Goal: Information Seeking & Learning: Learn about a topic

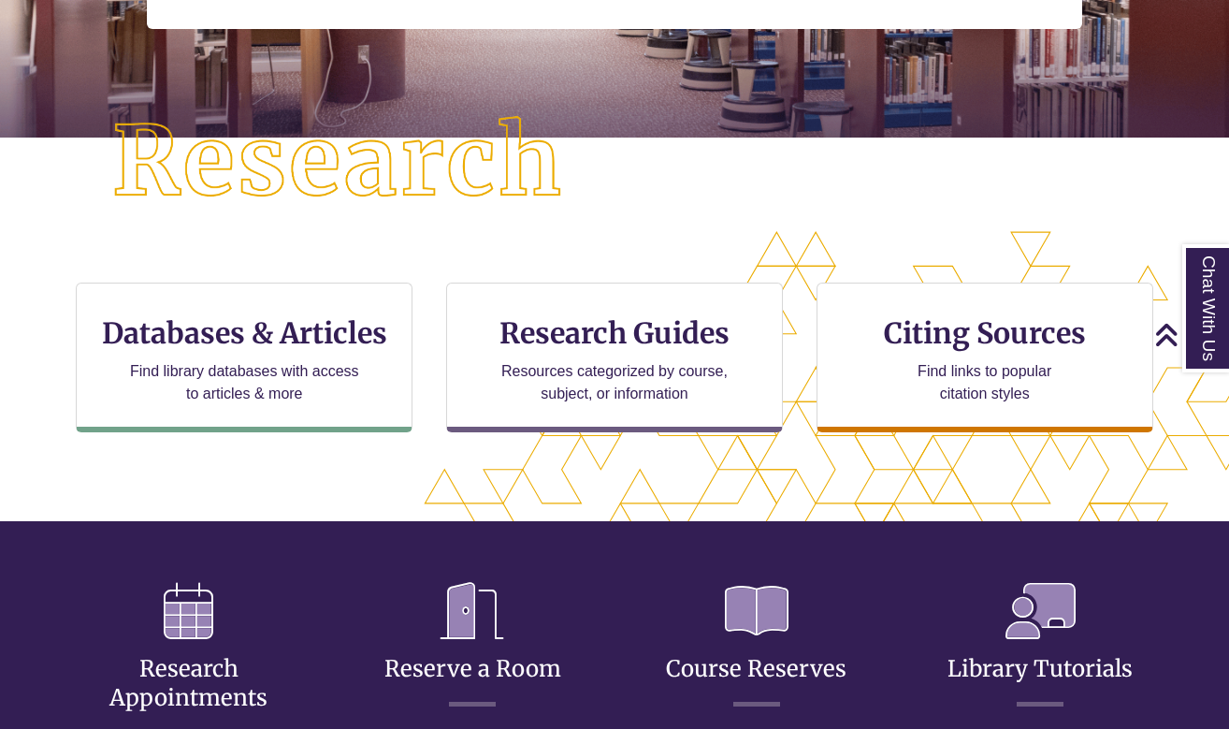
scroll to position [417, 0]
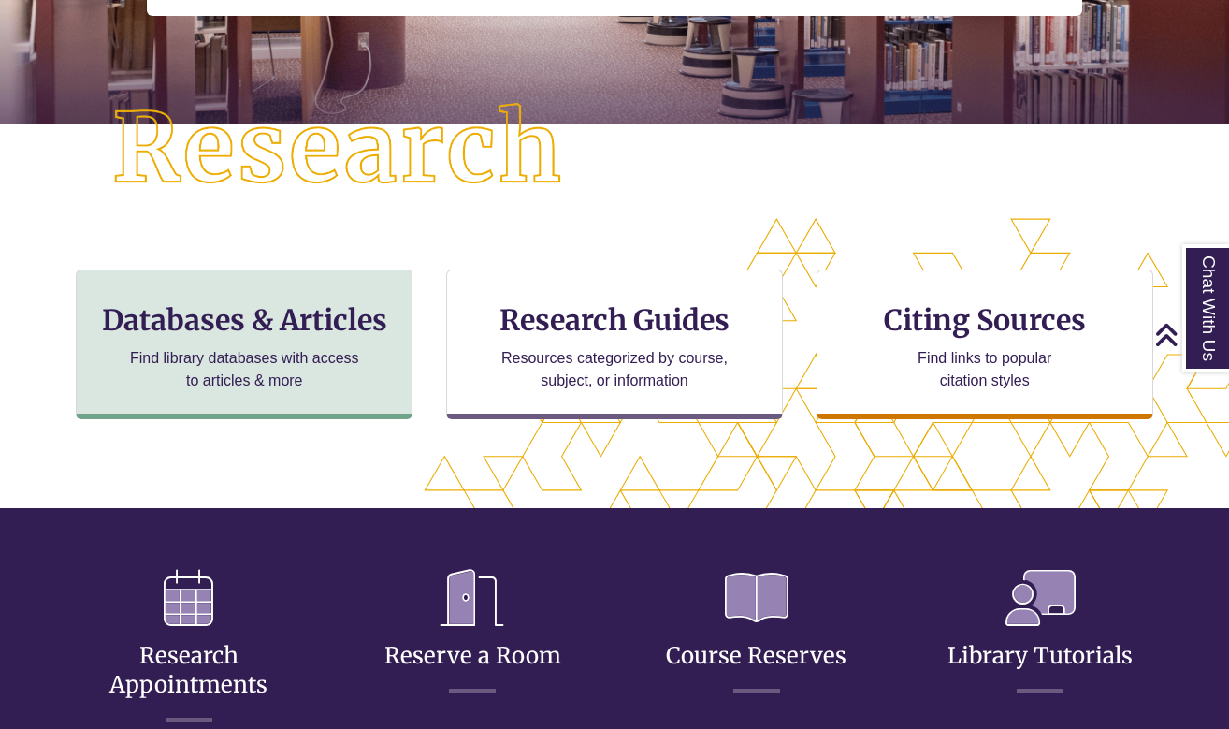
click at [382, 339] on div "Databases & Articles Find library databases with access to articles & more" at bounding box center [244, 344] width 337 height 150
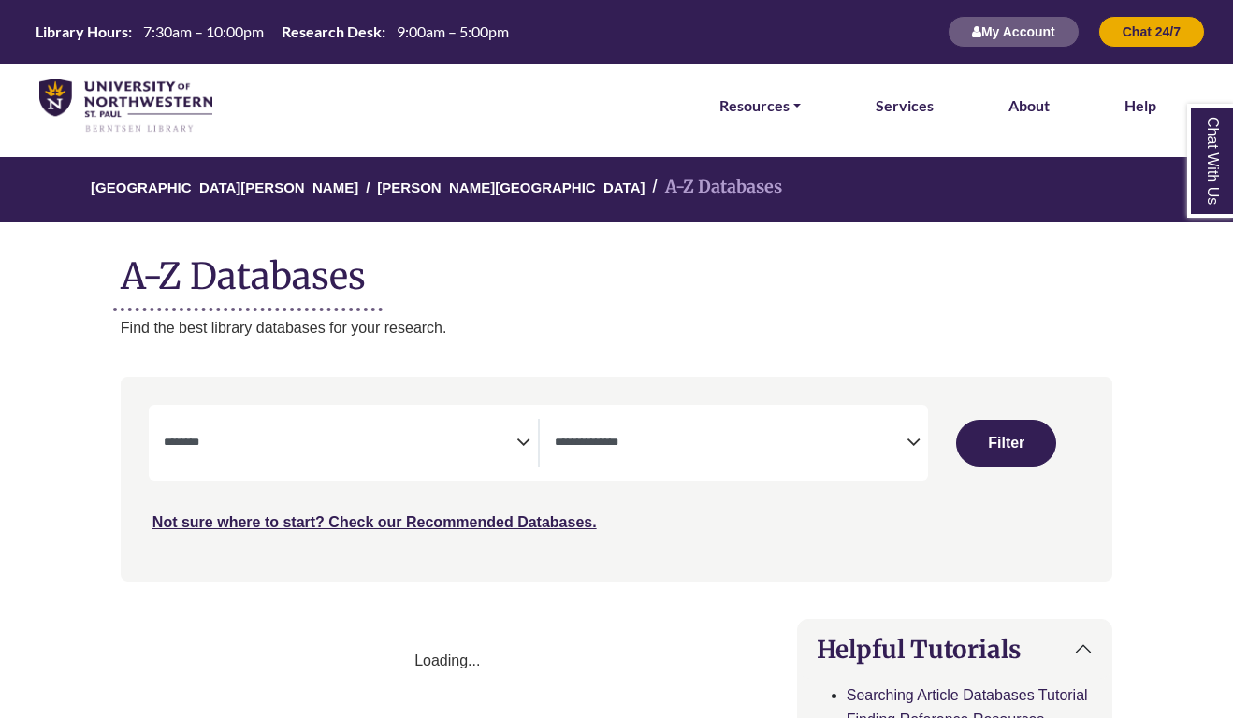
select select "Database Subject Filter"
select select "Database Types Filter"
select select "Database Subject Filter"
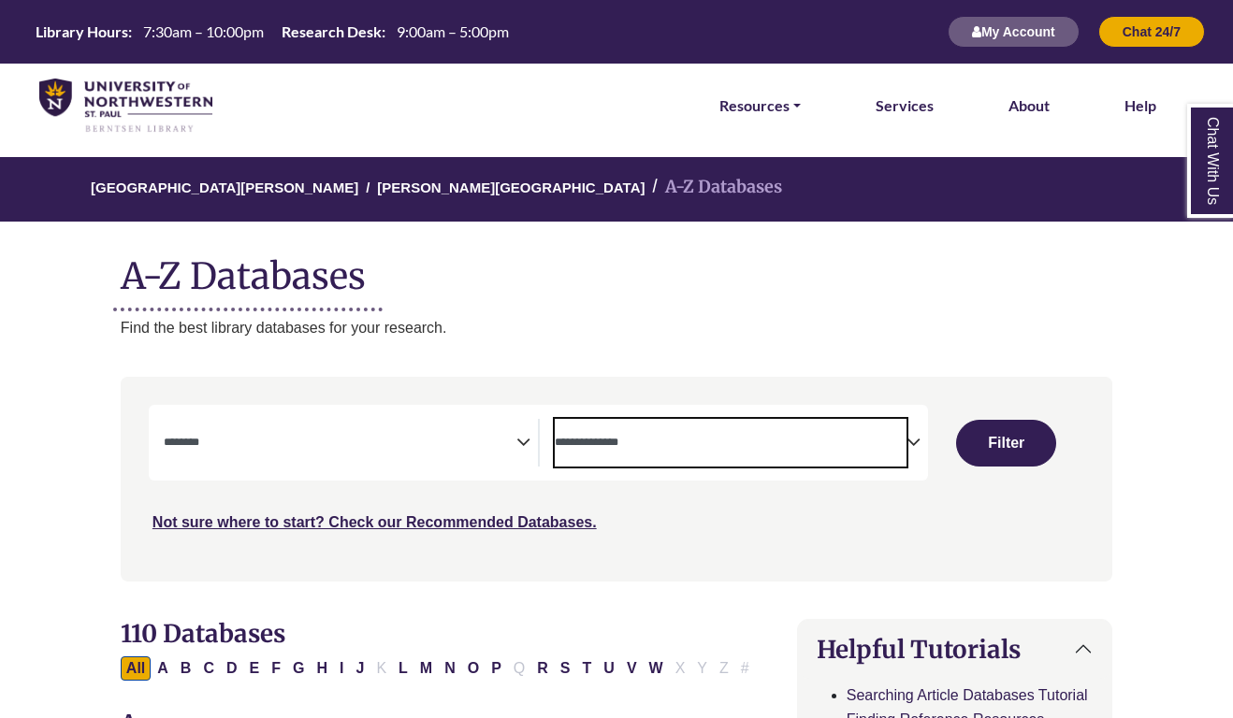
click at [628, 425] on span "Search filters" at bounding box center [731, 443] width 353 height 48
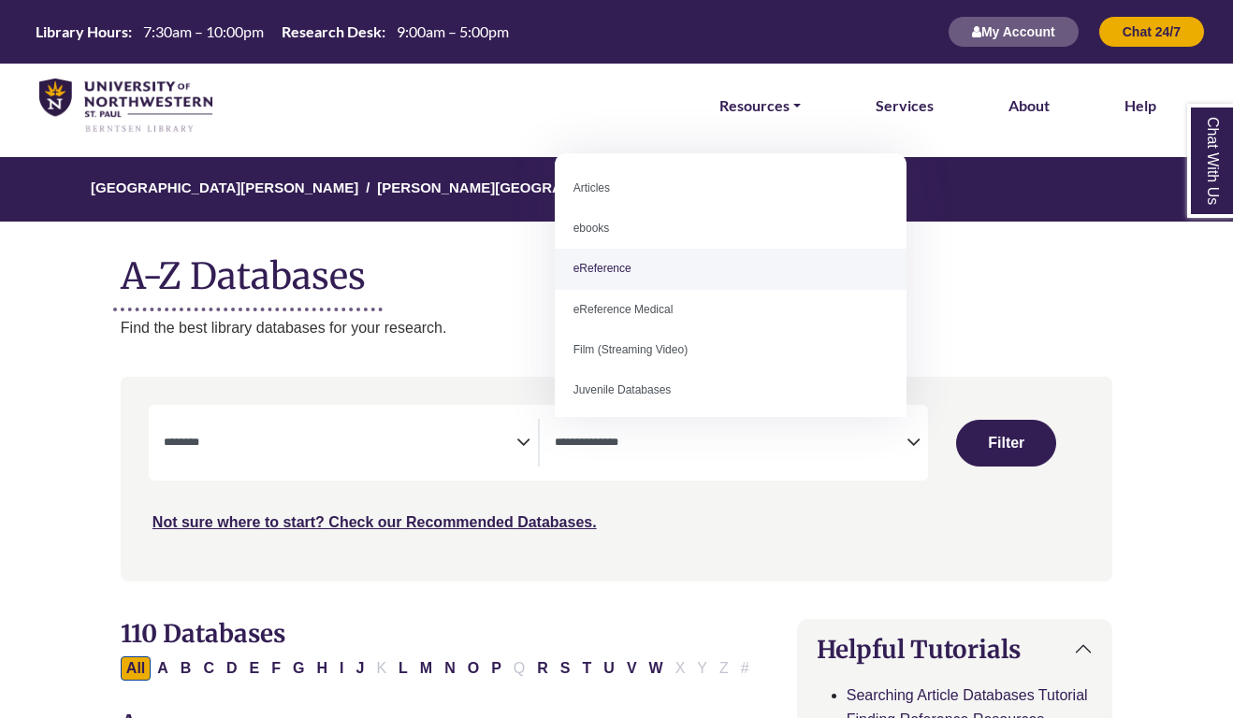
select select "*****"
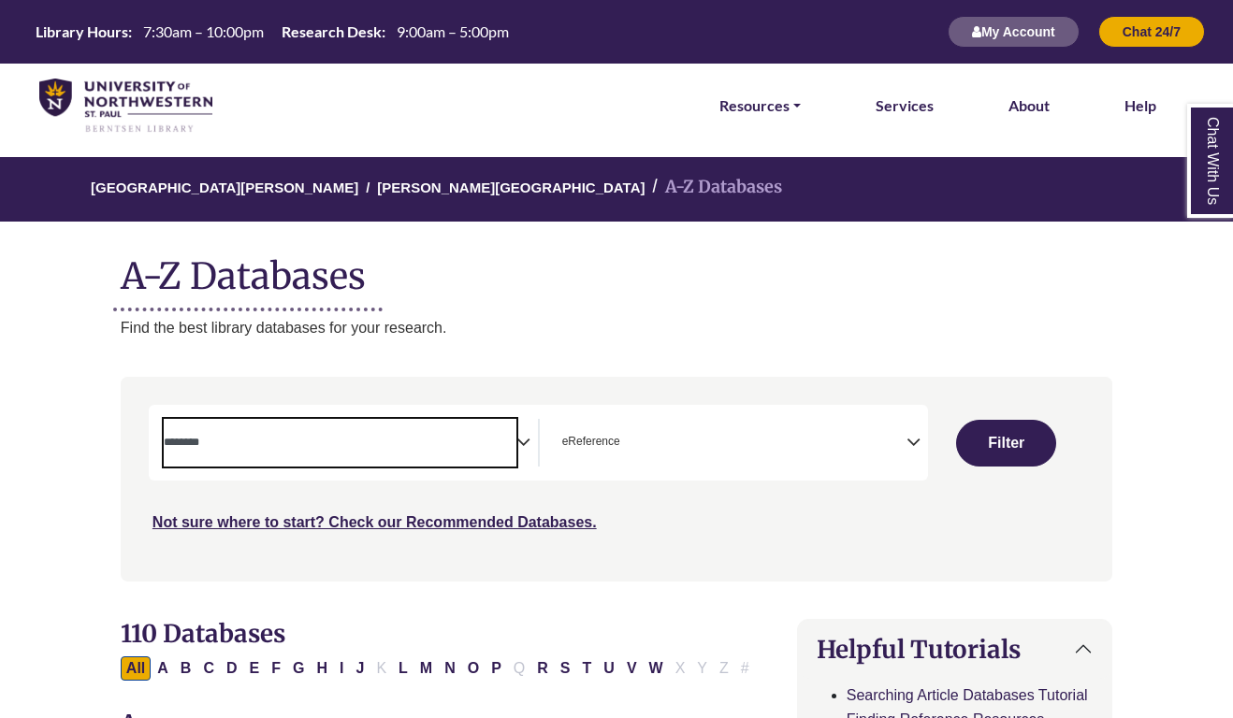
click at [488, 432] on span "Search filters" at bounding box center [340, 440] width 353 height 16
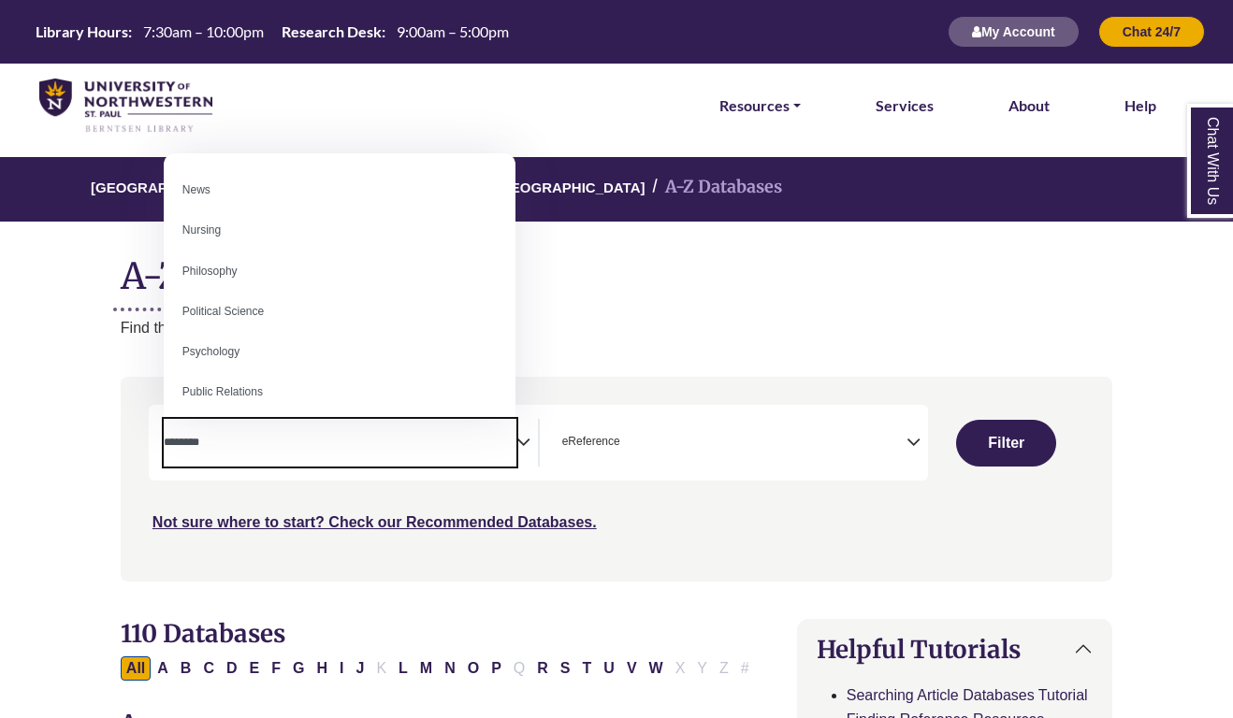
scroll to position [1384, 0]
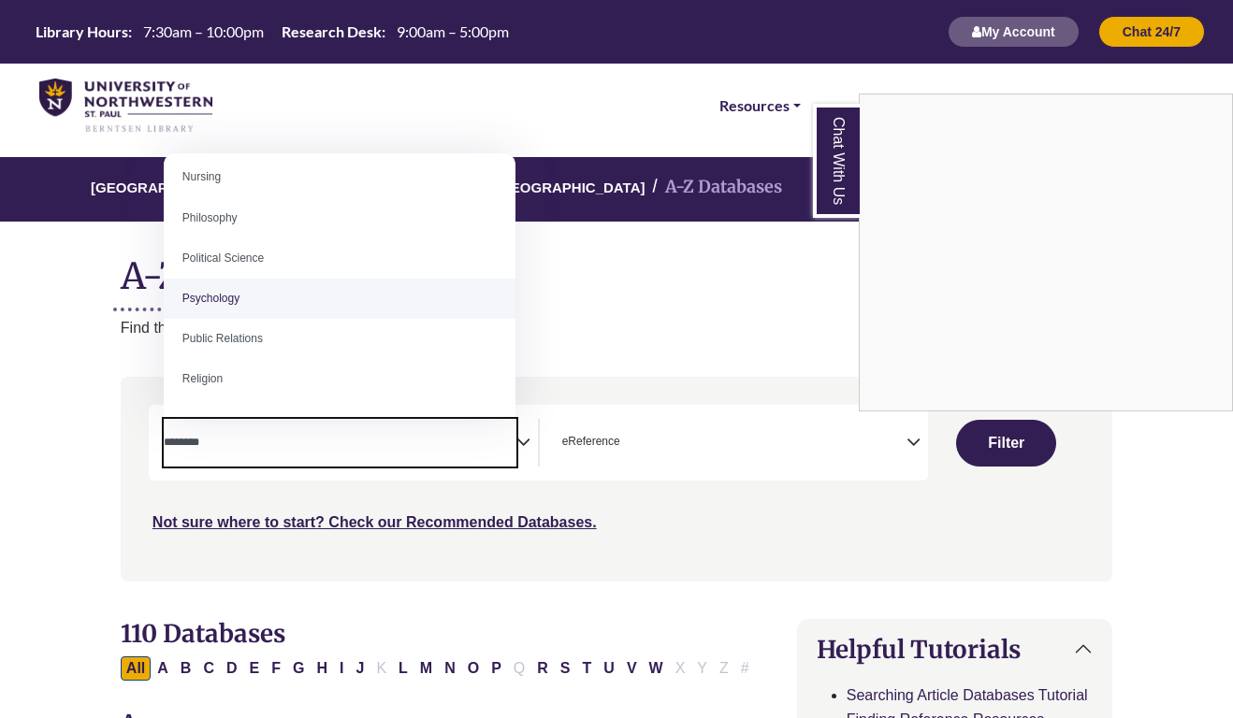
select select "*****"
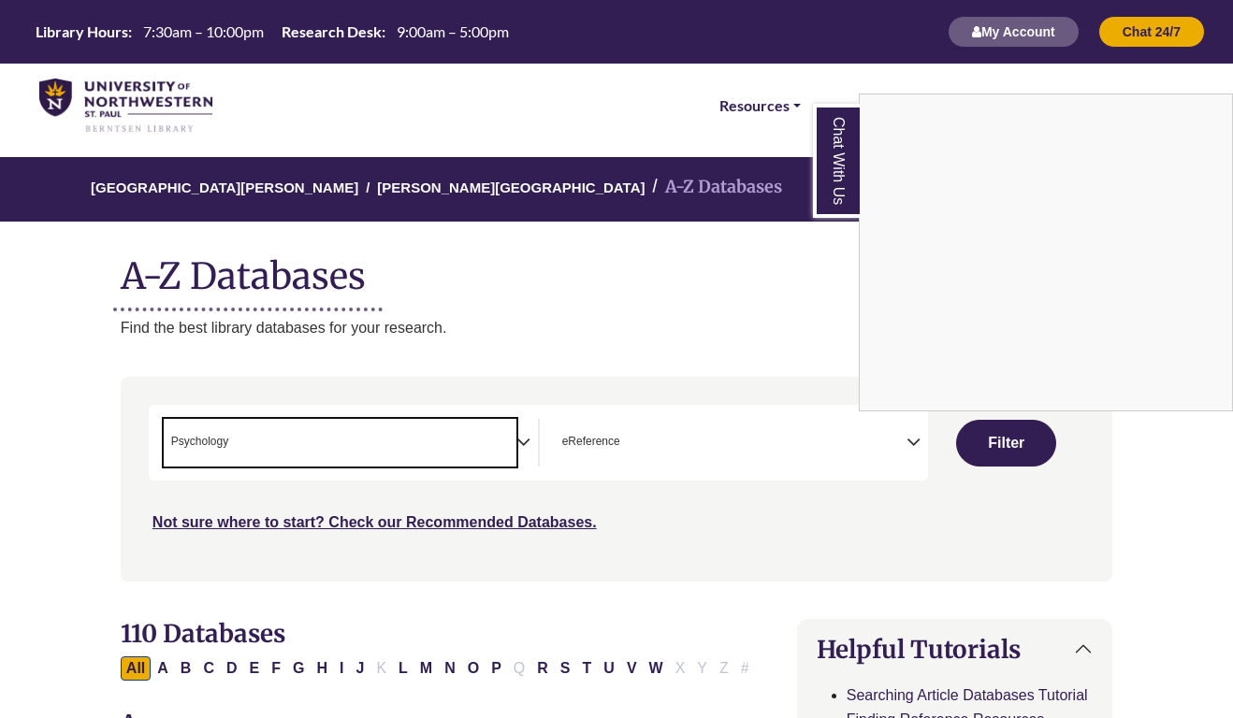
click at [1018, 441] on div "Chat With Us" at bounding box center [616, 359] width 1233 height 718
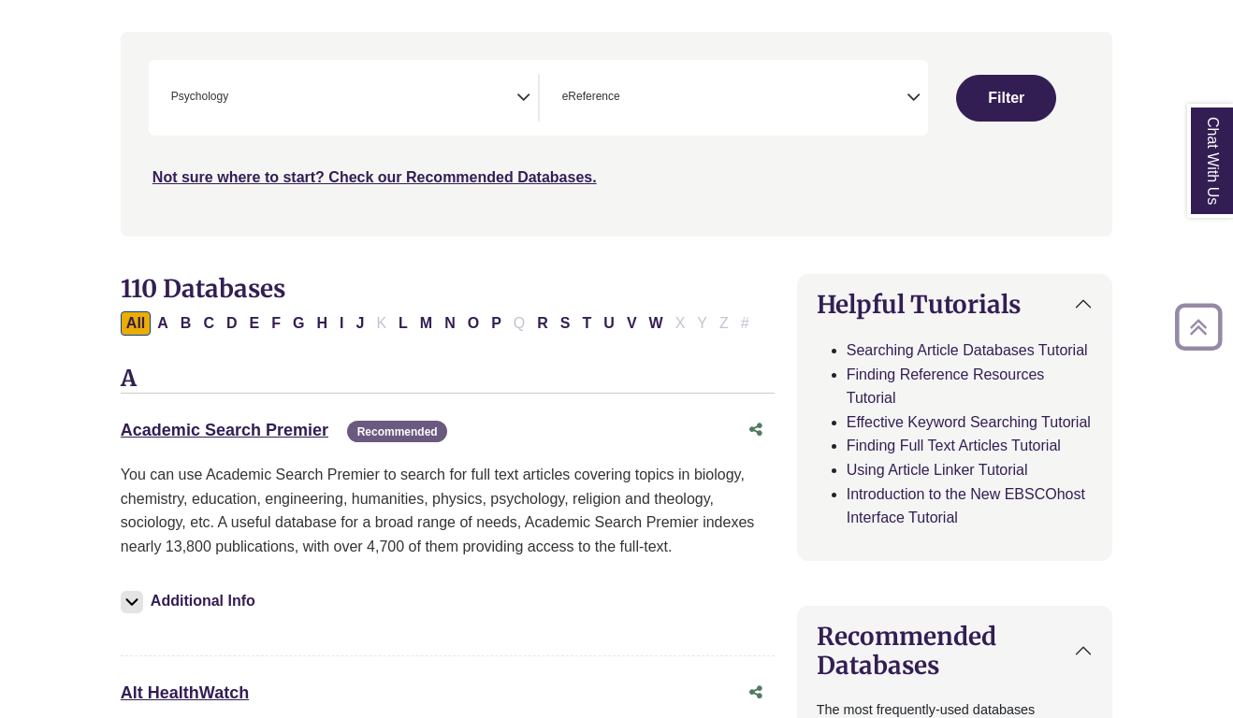
scroll to position [370, 0]
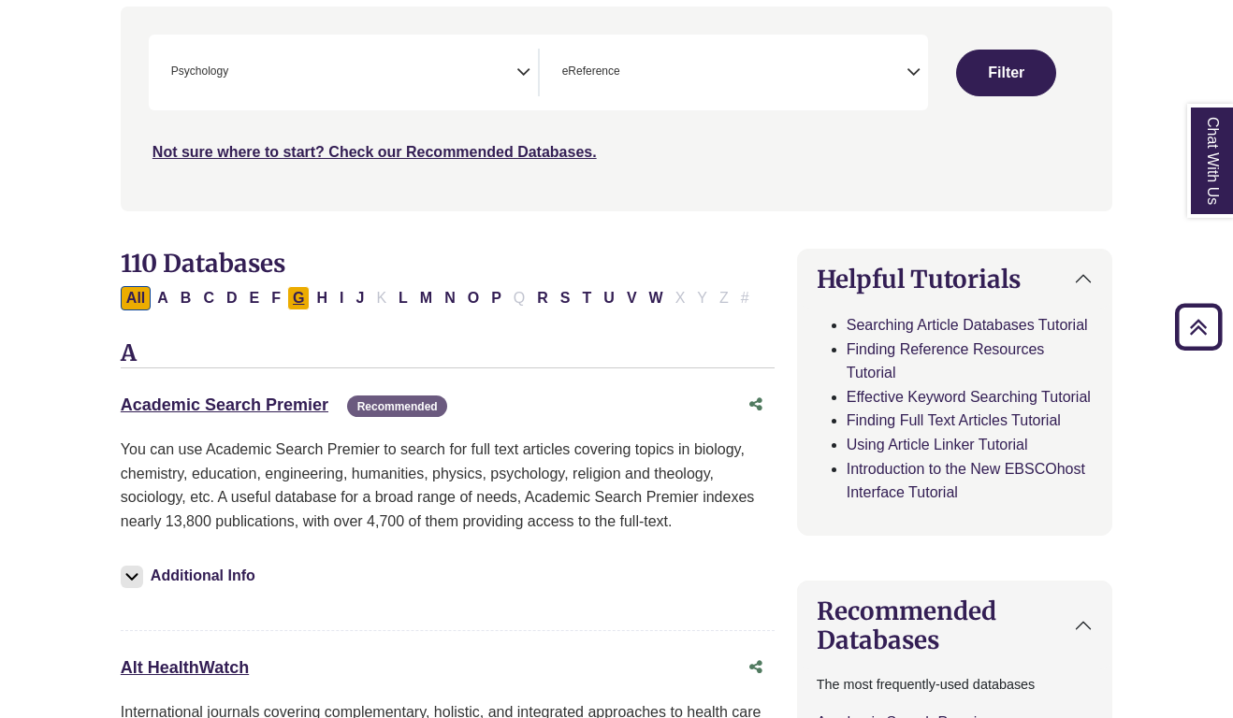
click at [298, 295] on button "G" at bounding box center [298, 298] width 22 height 24
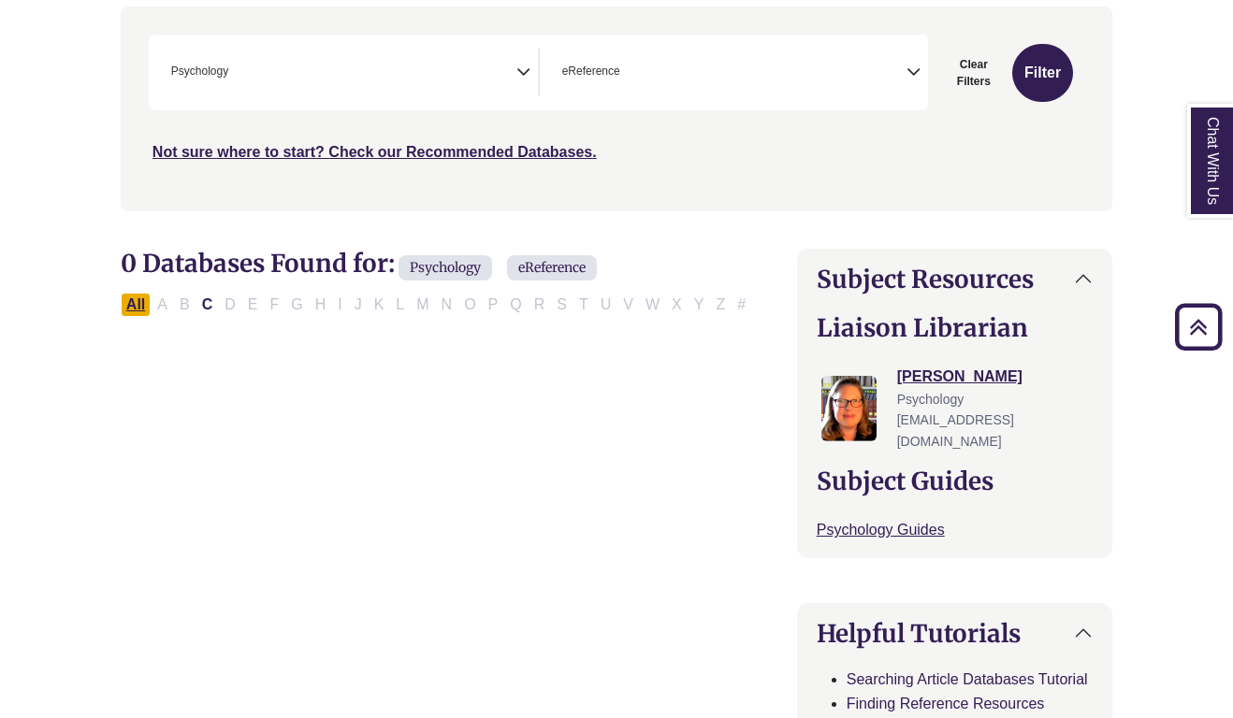
click at [134, 297] on button "All" at bounding box center [136, 305] width 30 height 24
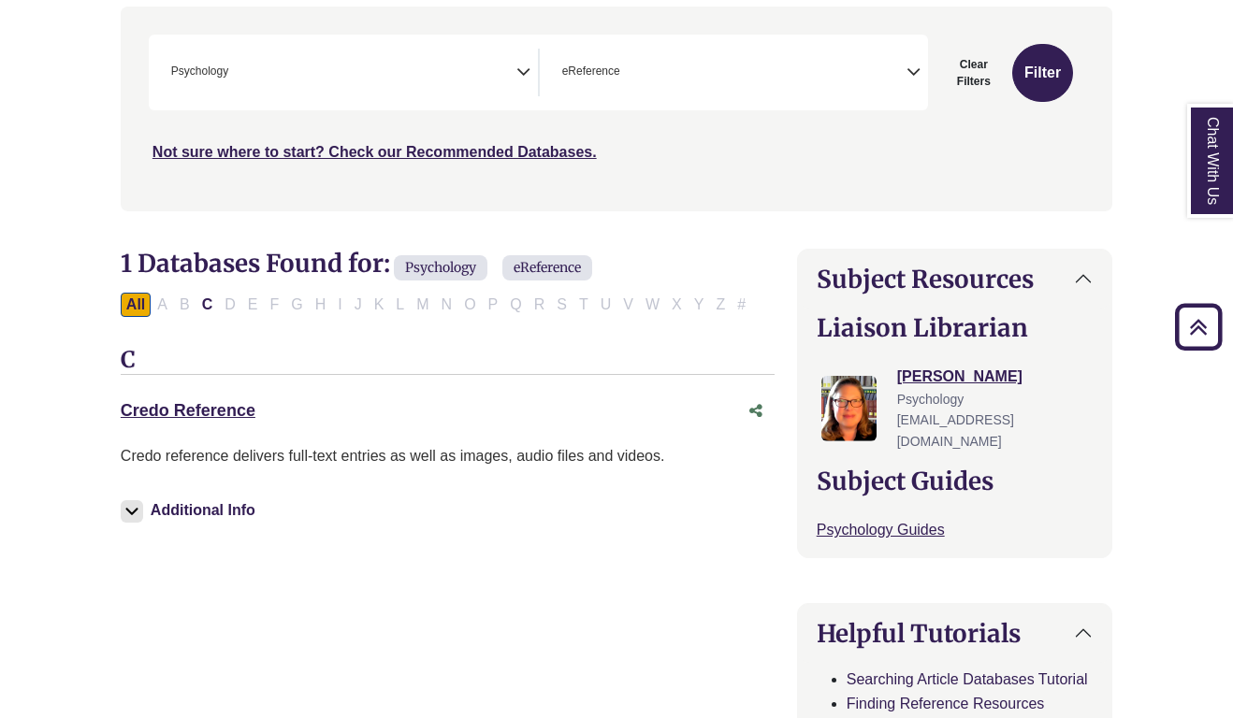
click at [159, 297] on div "All A B C D E F G H I J K L M N O P Q R S T U V W X Y Z #" at bounding box center [437, 304] width 632 height 16
click at [160, 303] on div "All A B C D E F G H I J K L M N O P Q R S T U V W X Y Z #" at bounding box center [437, 304] width 632 height 16
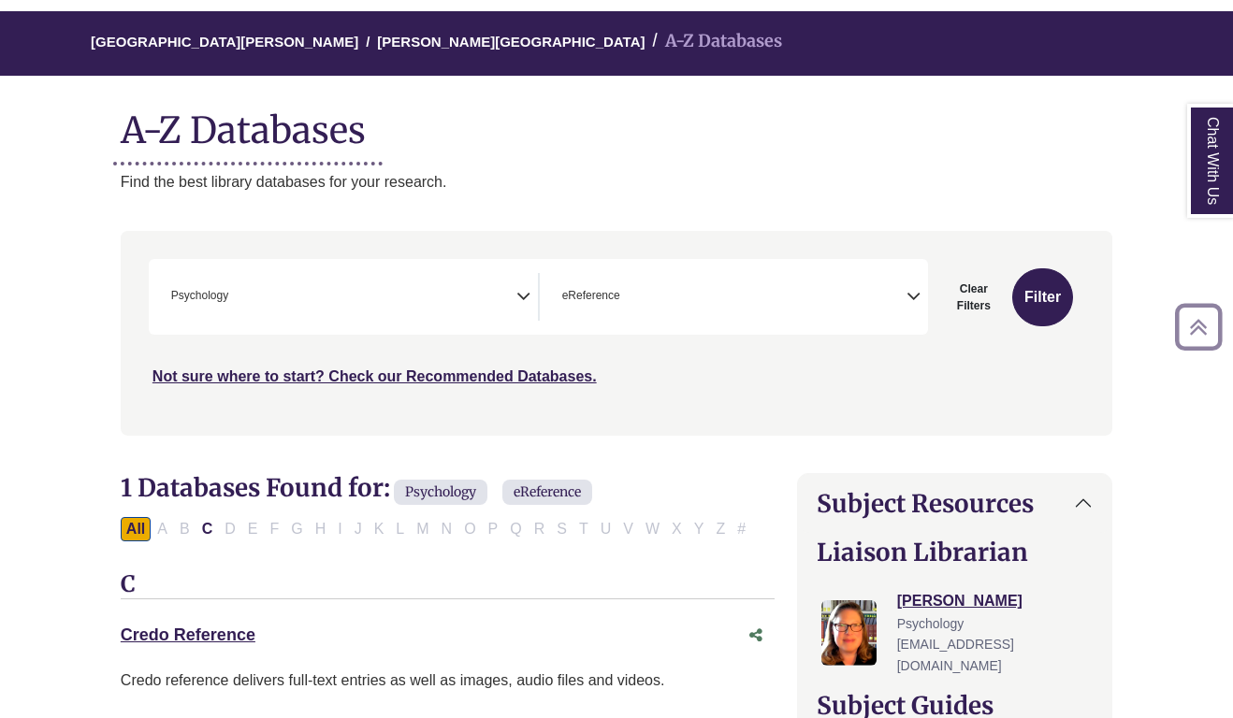
scroll to position [132, 0]
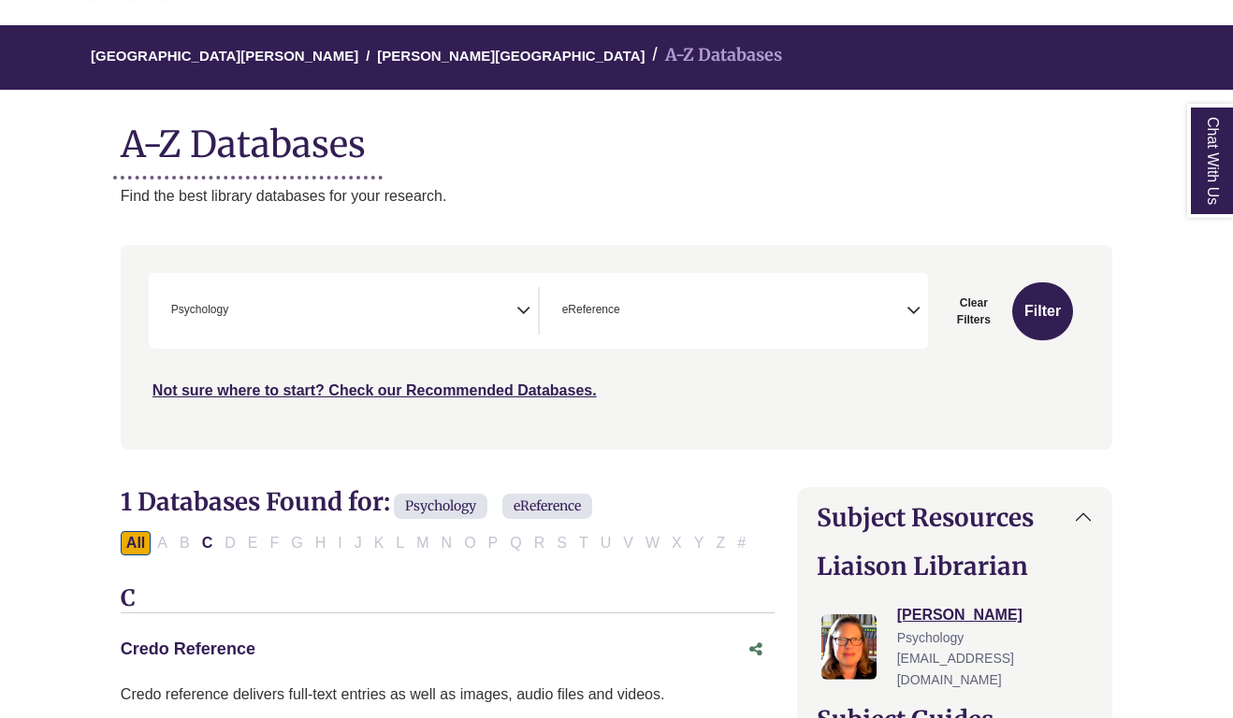
click at [182, 640] on link "Credo Reference This link opens in a new window" at bounding box center [188, 649] width 135 height 19
